Goal: Task Accomplishment & Management: Use online tool/utility

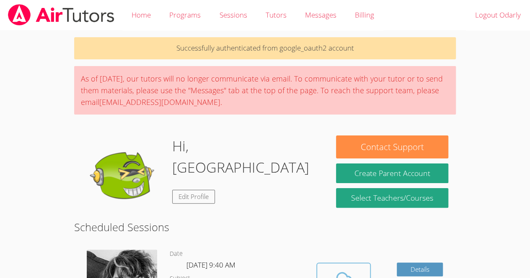
click at [348, 269] on icon at bounding box center [343, 280] width 23 height 23
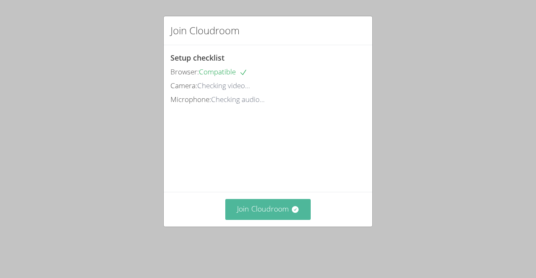
click at [269, 220] on button "Join Cloudroom" at bounding box center [268, 209] width 86 height 21
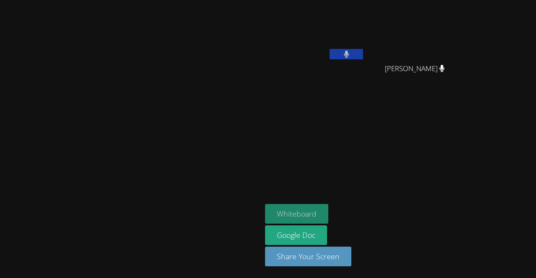
click at [328, 211] on button "Whiteboard" at bounding box center [296, 214] width 63 height 20
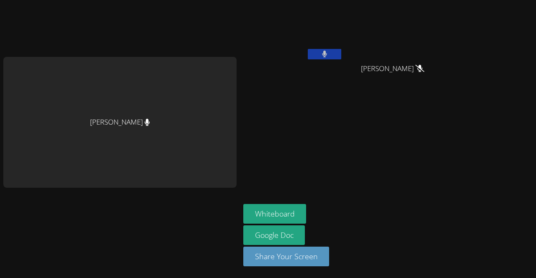
click at [320, 57] on button at bounding box center [324, 54] width 33 height 10
click at [327, 57] on icon at bounding box center [324, 54] width 9 height 7
click at [318, 54] on button at bounding box center [324, 54] width 33 height 10
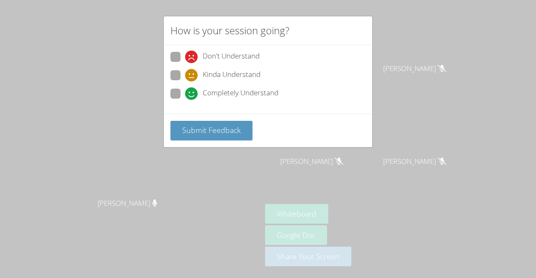
click at [195, 96] on icon at bounding box center [191, 94] width 13 height 13
click at [192, 96] on input "Completely Understand" at bounding box center [188, 92] width 7 height 7
radio input "true"
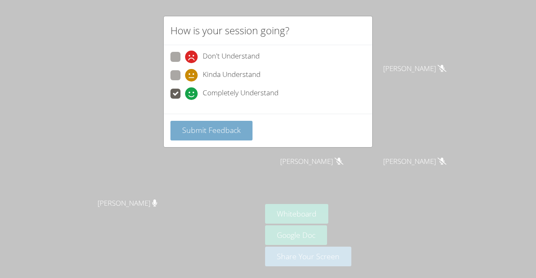
click at [188, 131] on span "Submit Feedback" at bounding box center [211, 130] width 59 height 10
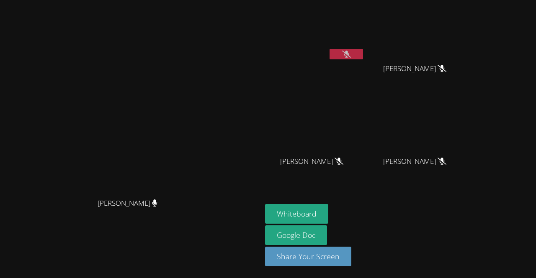
click at [351, 51] on icon at bounding box center [346, 54] width 9 height 7
click at [363, 52] on button at bounding box center [346, 54] width 33 height 10
